Goal: Task Accomplishment & Management: Complete application form

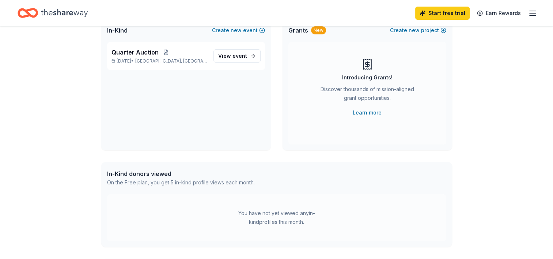
scroll to position [58, 0]
click at [236, 52] on span "event" at bounding box center [239, 55] width 15 height 6
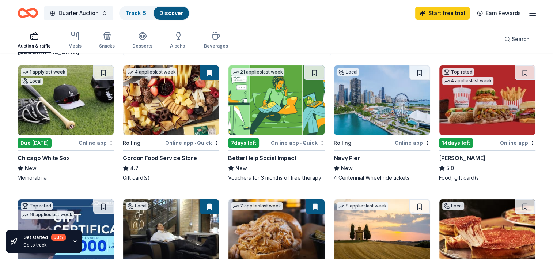
scroll to position [67, 0]
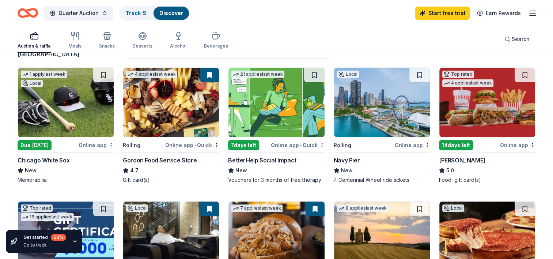
click at [516, 147] on div "Online app" at bounding box center [517, 144] width 35 height 9
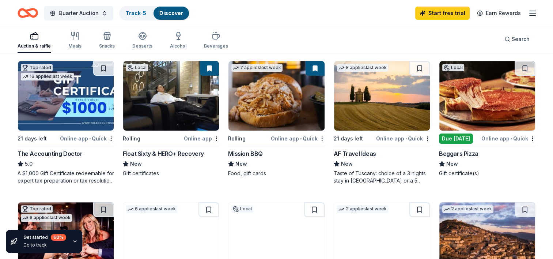
scroll to position [210, 0]
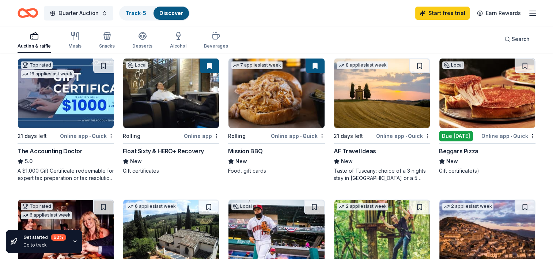
click at [452, 137] on div "Due [DATE]" at bounding box center [456, 136] width 34 height 10
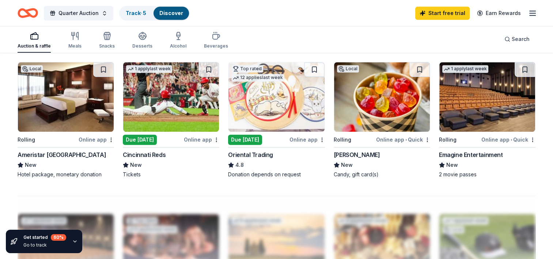
scroll to position [491, 0]
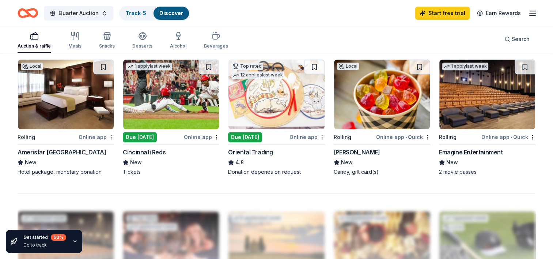
click at [57, 96] on img at bounding box center [66, 94] width 96 height 69
click at [470, 98] on img at bounding box center [487, 94] width 96 height 69
click at [378, 98] on img at bounding box center [382, 94] width 96 height 69
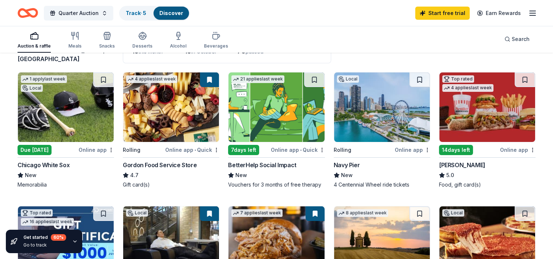
scroll to position [64, 0]
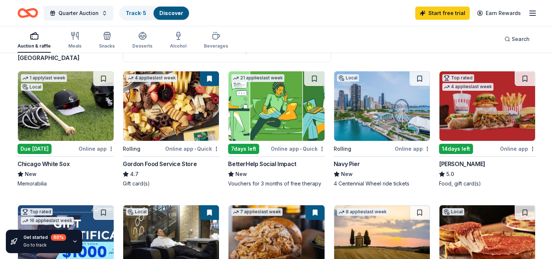
click at [182, 115] on img at bounding box center [171, 105] width 96 height 69
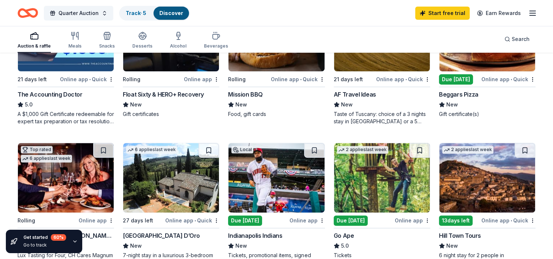
scroll to position [268, 0]
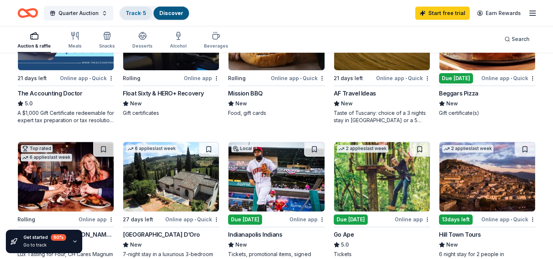
click at [132, 13] on link "Track · 5" at bounding box center [136, 13] width 20 height 6
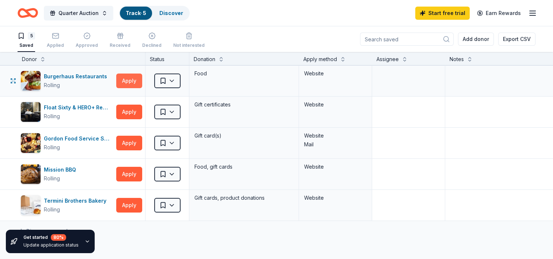
click at [125, 73] on button "Apply" at bounding box center [129, 80] width 26 height 15
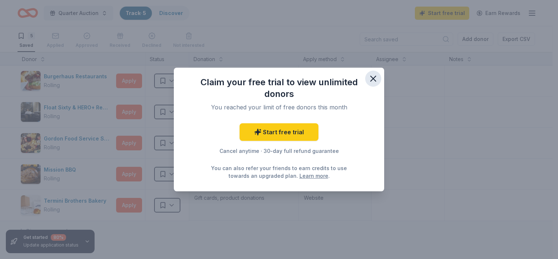
click at [373, 78] on icon "button" at bounding box center [373, 78] width 5 height 5
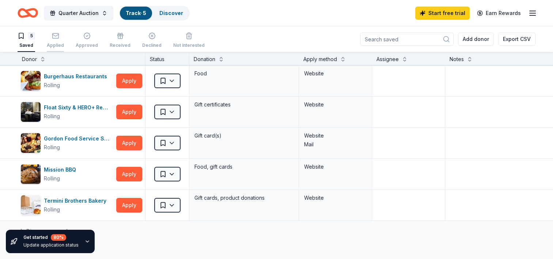
click at [60, 34] on div "button" at bounding box center [55, 35] width 17 height 7
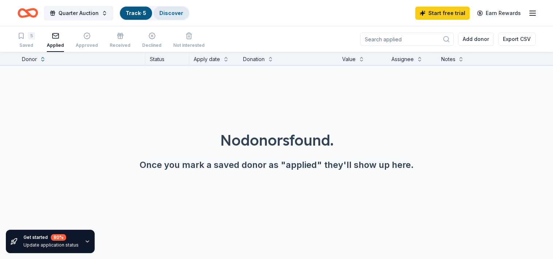
click at [177, 10] on link "Discover" at bounding box center [171, 13] width 24 height 6
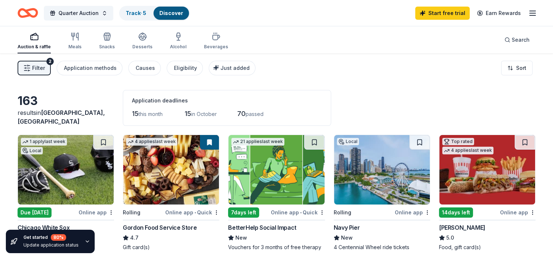
click at [38, 71] on span "Filter" at bounding box center [38, 68] width 13 height 9
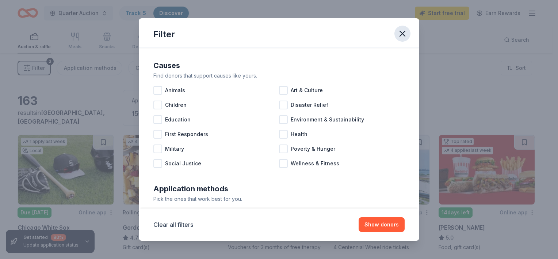
click at [402, 34] on icon "button" at bounding box center [402, 33] width 5 height 5
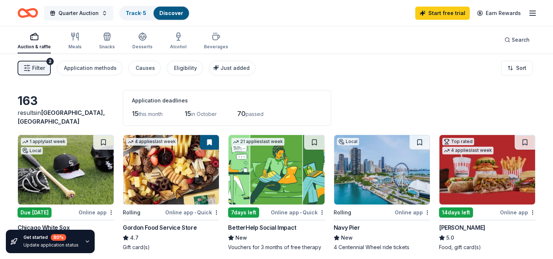
click at [75, 11] on span "Quarter Auction" at bounding box center [78, 13] width 40 height 9
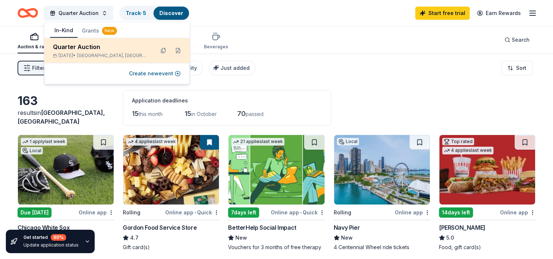
click at [80, 51] on div "Quarter Auction" at bounding box center [101, 46] width 96 height 9
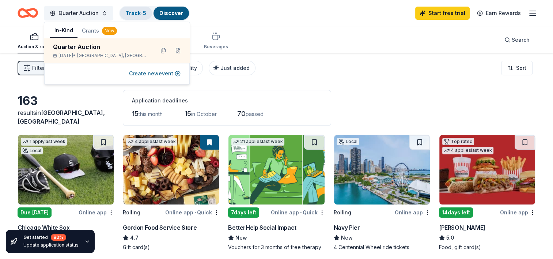
click at [136, 12] on link "Track · 5" at bounding box center [136, 13] width 20 height 6
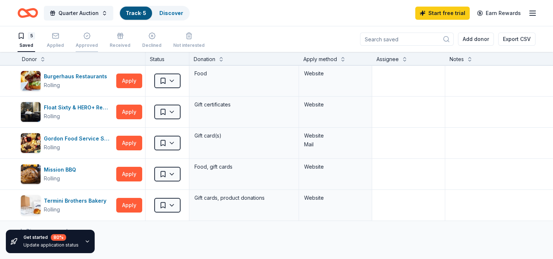
click at [83, 43] on div "Approved" at bounding box center [87, 45] width 22 height 6
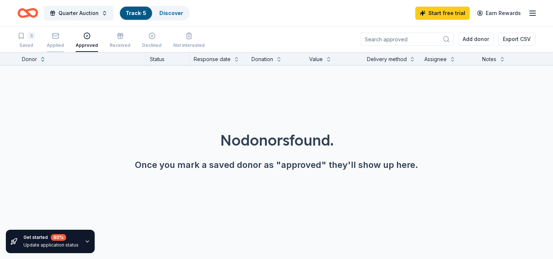
click at [50, 37] on div "button" at bounding box center [55, 35] width 17 height 7
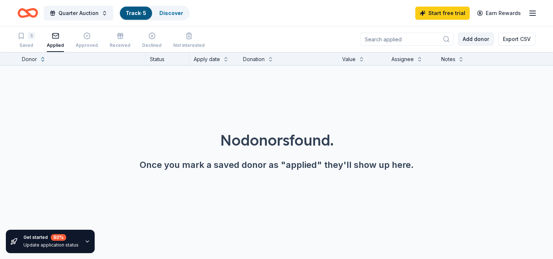
click at [479, 36] on button "Add donor" at bounding box center [476, 39] width 36 height 13
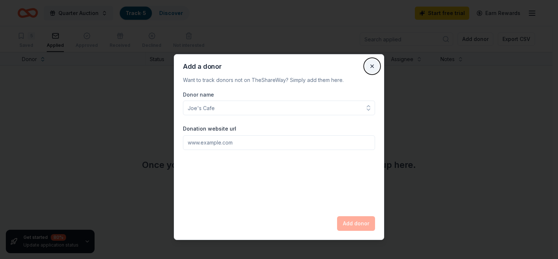
click at [372, 66] on button "Close" at bounding box center [372, 66] width 15 height 15
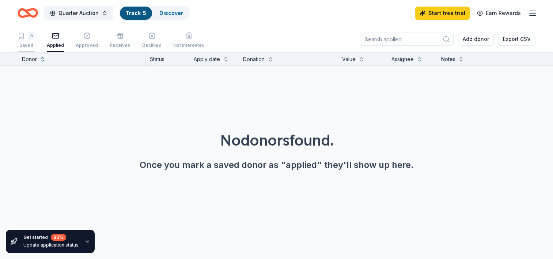
click at [27, 38] on div "5" at bounding box center [27, 35] width 18 height 7
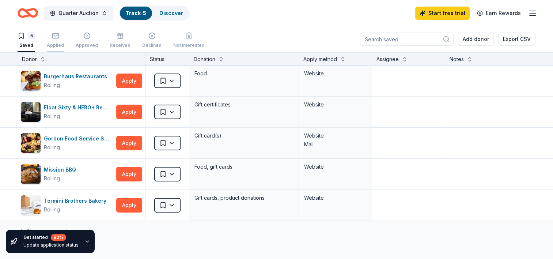
click at [54, 36] on icon "button" at bounding box center [55, 35] width 7 height 7
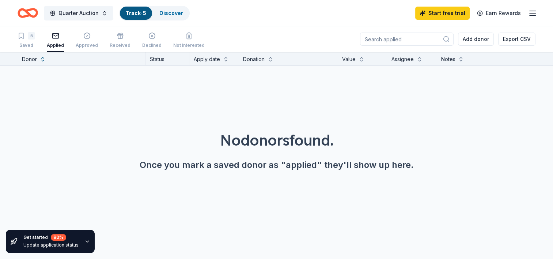
click at [535, 12] on icon "button" at bounding box center [532, 13] width 9 height 9
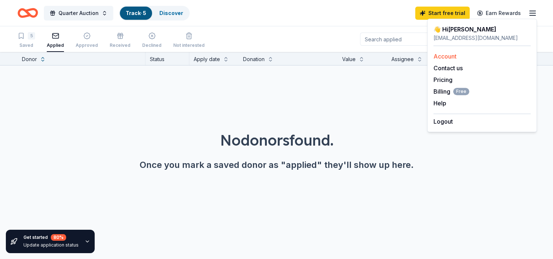
click at [446, 54] on link "Account" at bounding box center [444, 56] width 23 height 7
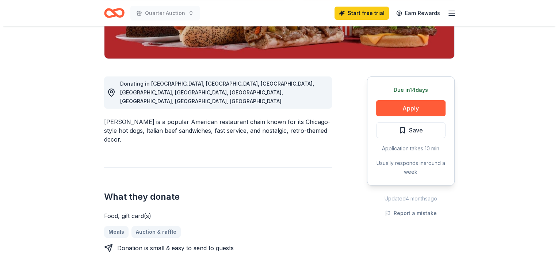
scroll to position [165, 0]
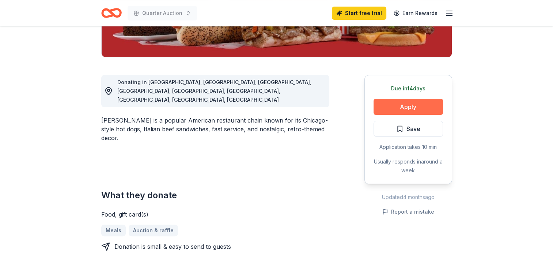
click at [415, 107] on button "Apply" at bounding box center [407, 107] width 69 height 16
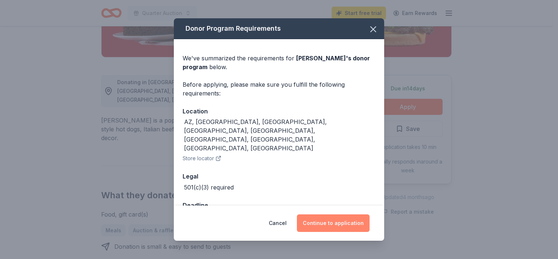
click at [333, 226] on button "Continue to application" at bounding box center [333, 223] width 73 height 18
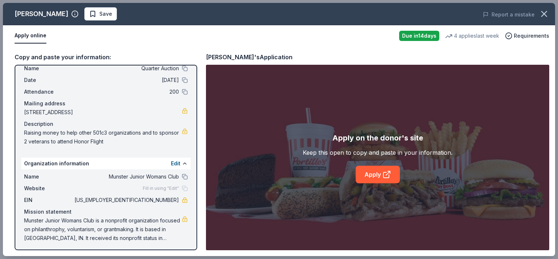
scroll to position [23, 0]
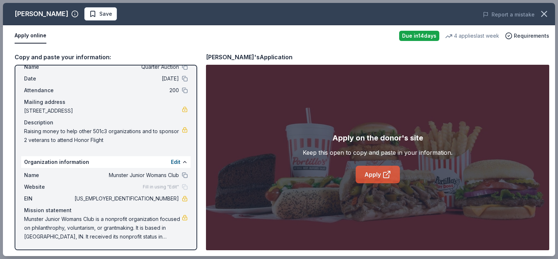
click at [372, 172] on link "Apply" at bounding box center [378, 175] width 44 height 18
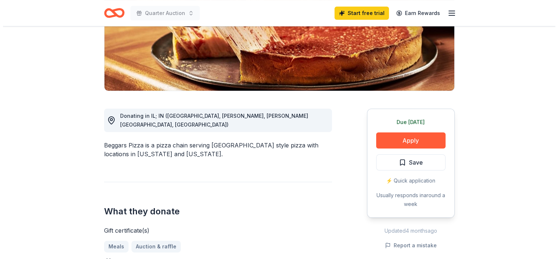
scroll to position [135, 0]
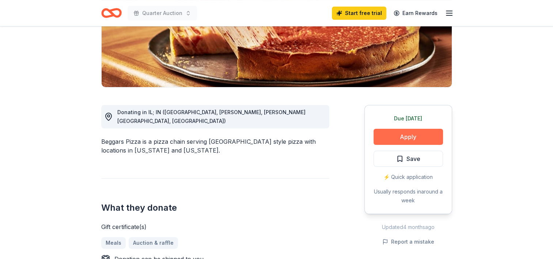
click at [411, 137] on button "Apply" at bounding box center [407, 137] width 69 height 16
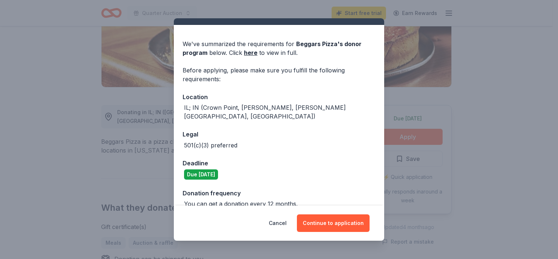
scroll to position [16, 0]
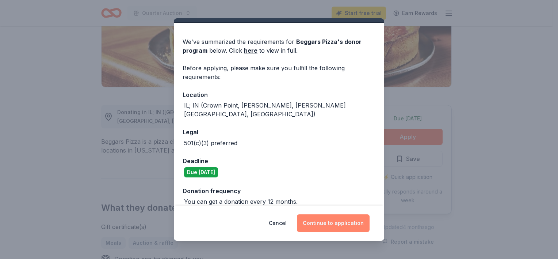
click at [327, 224] on button "Continue to application" at bounding box center [333, 223] width 73 height 18
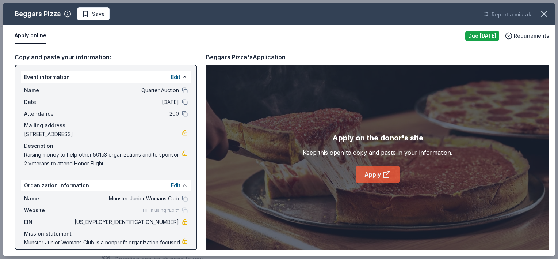
click at [387, 176] on icon at bounding box center [387, 174] width 9 height 9
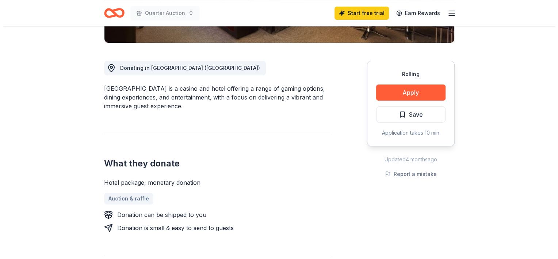
scroll to position [181, 0]
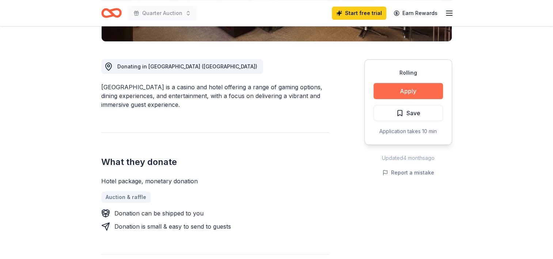
click at [409, 88] on button "Apply" at bounding box center [407, 91] width 69 height 16
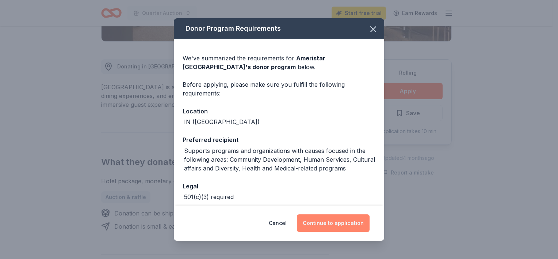
click at [342, 220] on button "Continue to application" at bounding box center [333, 223] width 73 height 18
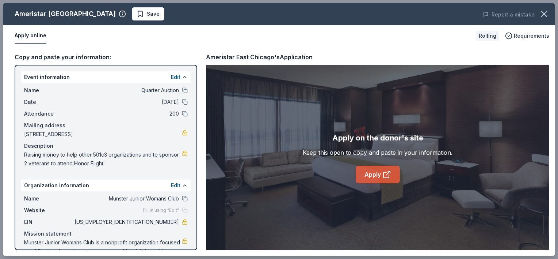
click at [379, 168] on link "Apply" at bounding box center [378, 175] width 44 height 18
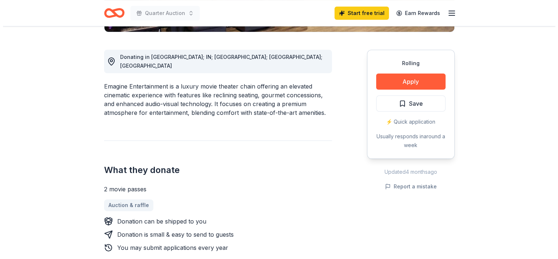
scroll to position [193, 0]
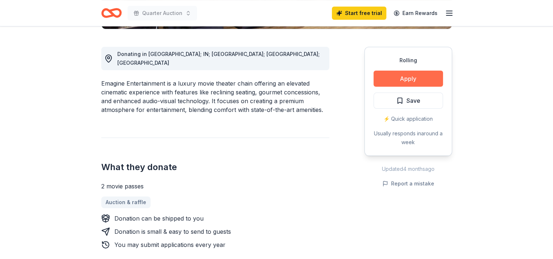
click at [415, 77] on button "Apply" at bounding box center [407, 79] width 69 height 16
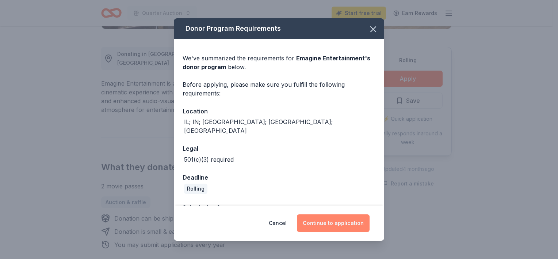
click at [337, 220] on button "Continue to application" at bounding box center [333, 223] width 73 height 18
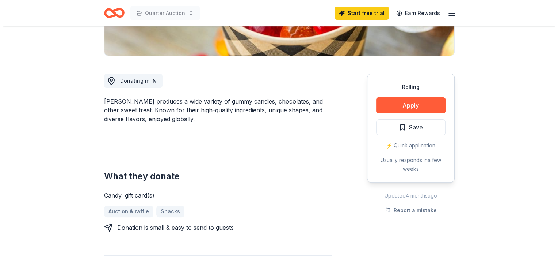
scroll to position [178, 0]
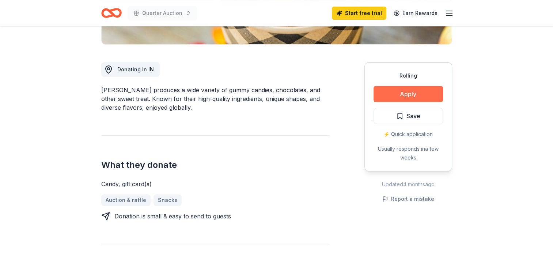
click at [425, 93] on button "Apply" at bounding box center [407, 94] width 69 height 16
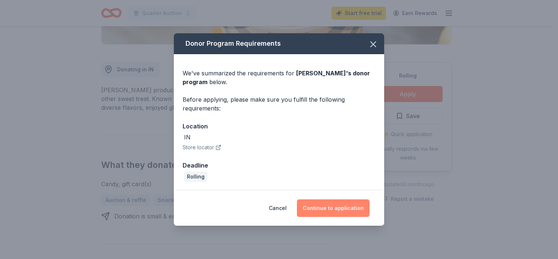
click at [334, 211] on button "Continue to application" at bounding box center [333, 208] width 73 height 18
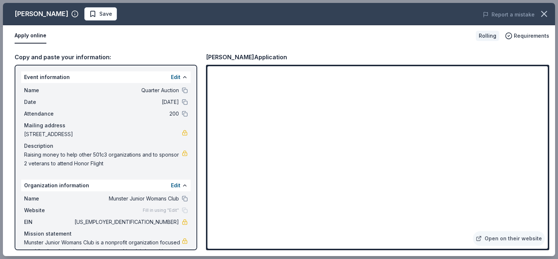
drag, startPoint x: 548, startPoint y: 78, endPoint x: 548, endPoint y: 90, distance: 11.3
click at [548, 90] on div "Open on their website" at bounding box center [378, 157] width 344 height 185
click at [503, 238] on link "Open on their website" at bounding box center [509, 238] width 72 height 15
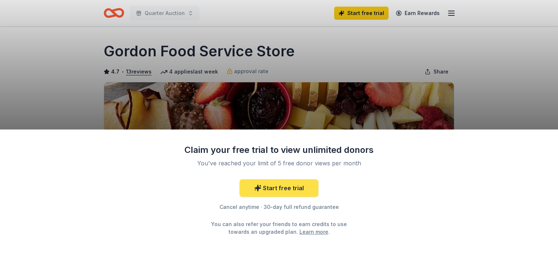
click at [277, 190] on link "Start free trial" at bounding box center [279, 188] width 79 height 18
click at [272, 185] on link "Start free trial" at bounding box center [279, 188] width 79 height 18
click at [483, 94] on div "Claim your free trial to view unlimited donors You've reached your limit of 5 f…" at bounding box center [279, 129] width 558 height 259
click at [250, 190] on link "Start free trial" at bounding box center [279, 188] width 79 height 18
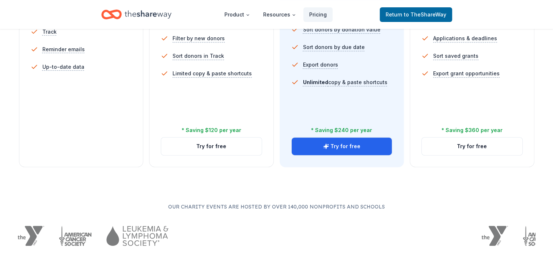
scroll to position [292, 0]
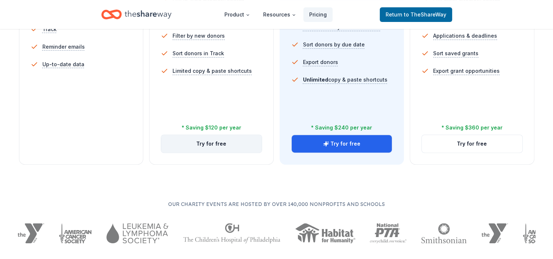
click at [202, 142] on button "Try for free" at bounding box center [211, 144] width 101 height 18
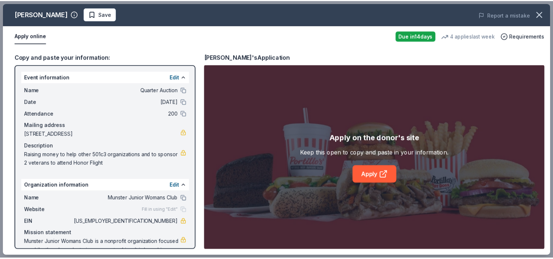
scroll to position [23, 0]
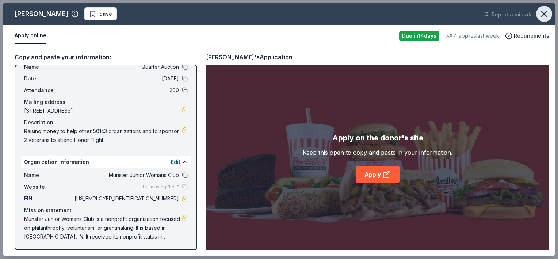
click at [547, 11] on icon "button" at bounding box center [544, 14] width 10 height 10
